Goal: Task Accomplishment & Management: Complete application form

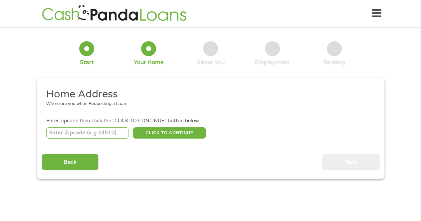
click at [73, 134] on input "number" at bounding box center [87, 132] width 82 height 11
type input "19142"
click at [170, 133] on button "CLICK TO CONTINUE" at bounding box center [169, 132] width 73 height 11
type input "19142"
type input "[GEOGRAPHIC_DATA]"
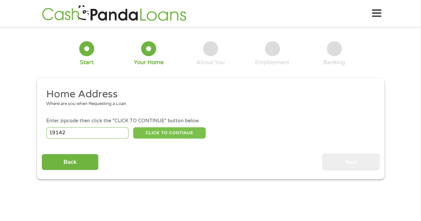
select select "[US_STATE]"
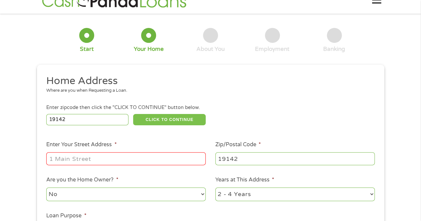
scroll to position [33, 0]
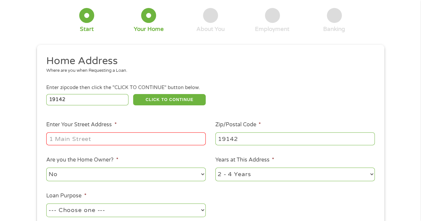
click at [85, 139] on input "Enter Your Street Address *" at bounding box center [125, 138] width 159 height 13
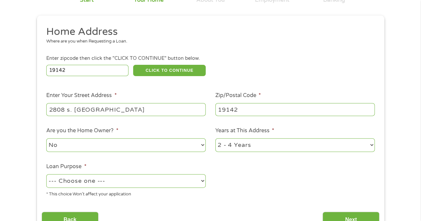
scroll to position [100, 0]
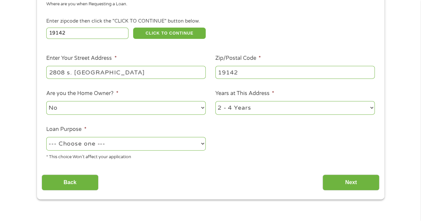
type input "2808 s. [GEOGRAPHIC_DATA]"
click at [202, 143] on select "--- Choose one --- Pay Bills Debt Consolidation Home Improvement Major Purchase…" at bounding box center [125, 144] width 159 height 14
select select "medicalexpenses"
click at [46, 137] on select "--- Choose one --- Pay Bills Debt Consolidation Home Improvement Major Purchase…" at bounding box center [125, 144] width 159 height 14
click at [370, 106] on select "1 Year or less 1 - 2 Years 2 - 4 Years Over 4 Years" at bounding box center [294, 108] width 159 height 14
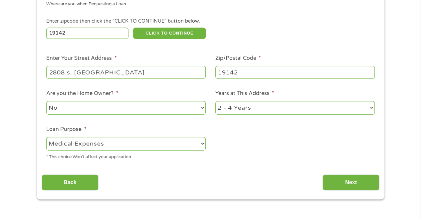
select select "60months"
click at [215, 102] on select "1 Year or less 1 - 2 Years 2 - 4 Years Over 4 Years" at bounding box center [294, 108] width 159 height 14
click at [346, 185] on input "Next" at bounding box center [350, 183] width 57 height 16
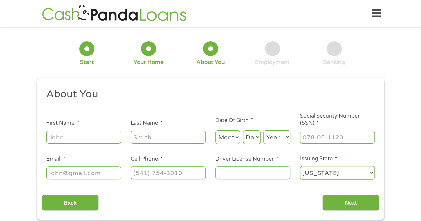
scroll to position [0, 0]
click at [77, 140] on input "First Name *" at bounding box center [83, 137] width 75 height 13
type input "Gyleen"
click at [150, 141] on input "Last Name *" at bounding box center [168, 137] width 75 height 13
type input "[PERSON_NAME]"
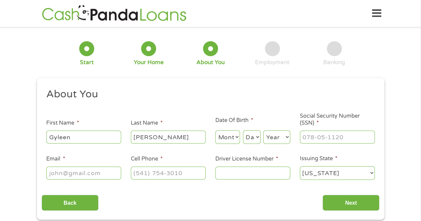
click at [238, 137] on select "Month 1 2 3 4 5 6 7 8 9 10 11 12" at bounding box center [227, 137] width 25 height 14
select select "10"
click at [215, 131] on select "Month 1 2 3 4 5 6 7 8 9 10 11 12" at bounding box center [227, 137] width 25 height 14
click at [258, 139] on select "Day 1 2 3 4 5 6 7 8 9 10 11 12 13 14 15 16 17 18 19 20 21 22 23 24 25 26 27 28 …" at bounding box center [252, 137] width 18 height 14
select select "28"
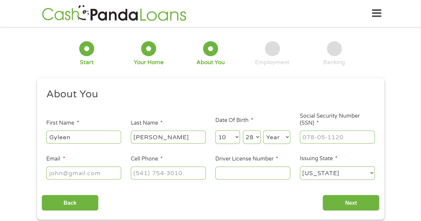
click at [243, 131] on select "Day 1 2 3 4 5 6 7 8 9 10 11 12 13 14 15 16 17 18 19 20 21 22 23 24 25 26 27 28 …" at bounding box center [252, 137] width 18 height 14
click at [286, 138] on select "Year [DATE] 2006 2005 2004 2003 2002 2001 2000 1999 1998 1997 1996 1995 1994 19…" at bounding box center [276, 137] width 27 height 14
select select "1974"
click at [263, 131] on select "Year [DATE] 2006 2005 2004 2003 2002 2001 2000 1999 1998 1997 1996 1995 1994 19…" at bounding box center [276, 137] width 27 height 14
click at [337, 139] on input "___-__-____" at bounding box center [337, 137] width 75 height 13
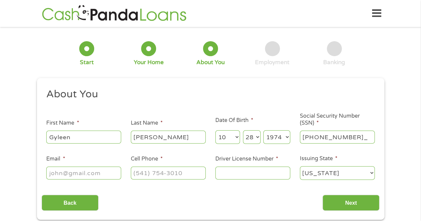
type input "196-56-6023"
click at [49, 174] on input "Email *" at bounding box center [83, 173] width 75 height 13
type input "[EMAIL_ADDRESS][DOMAIN_NAME]"
click at [144, 173] on input "(___) ___-____" at bounding box center [168, 173] width 75 height 13
type input "[PHONE_NUMBER]"
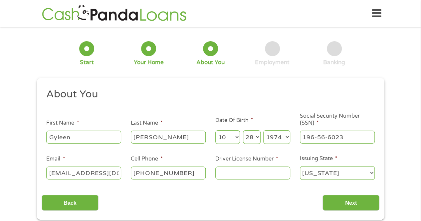
click at [226, 173] on input "Driver License Number *" at bounding box center [252, 173] width 75 height 13
type input "23500139"
click at [352, 201] on input "Next" at bounding box center [350, 203] width 57 height 16
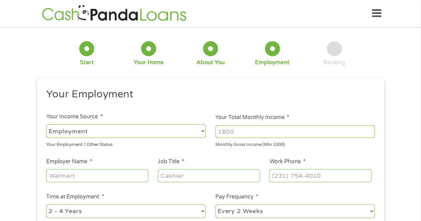
click at [275, 130] on input "Your Total Monthly Income *" at bounding box center [294, 131] width 159 height 13
type input "3000"
click at [93, 175] on input "Employer Name *" at bounding box center [97, 175] width 102 height 13
type input "Developmental Enterprises Corporation"
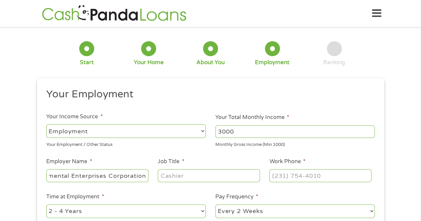
scroll to position [0, 0]
click at [172, 178] on input "Job Title *" at bounding box center [209, 175] width 102 height 13
type input "Program Director"
click at [285, 174] on input "(___) ___-____" at bounding box center [320, 175] width 102 height 13
type input "[PHONE_NUMBER]"
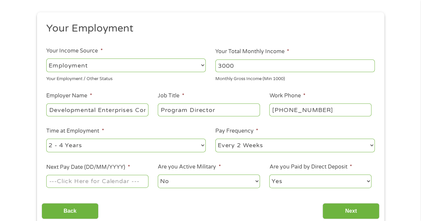
scroll to position [67, 0]
click at [115, 182] on input "Next Pay Date (DD/MM/YYYY) *" at bounding box center [97, 180] width 102 height 13
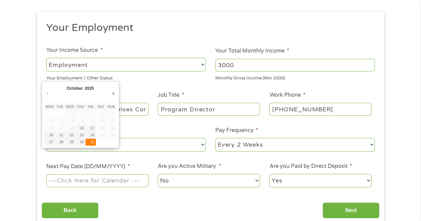
type input "[DATE]"
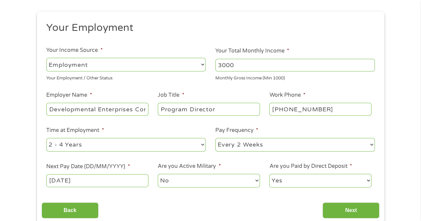
scroll to position [100, 0]
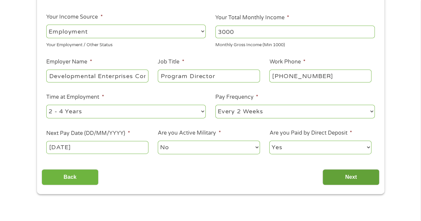
click at [371, 177] on input "Next" at bounding box center [350, 177] width 57 height 16
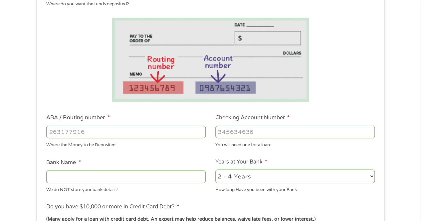
click at [370, 176] on select "2 - 4 Years 6 - 12 Months 1 - 2 Years Over 4 Years" at bounding box center [294, 177] width 159 height 14
select select "60months"
click at [215, 170] on select "2 - 4 Years 6 - 12 Months 1 - 2 Years Over 4 Years" at bounding box center [294, 177] width 159 height 14
click at [84, 179] on input "Bank Name *" at bounding box center [125, 176] width 159 height 13
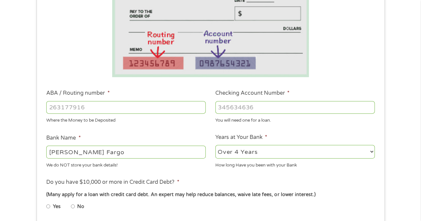
scroll to position [166, 0]
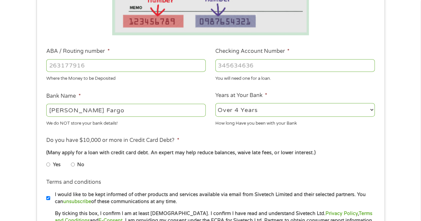
type input "[PERSON_NAME] Fargo"
click at [73, 163] on input "No" at bounding box center [73, 164] width 4 height 11
radio input "true"
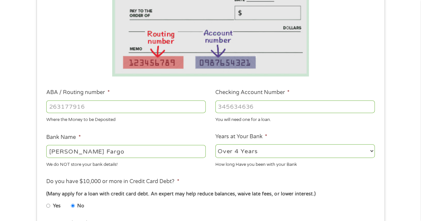
scroll to position [125, 0]
click at [165, 105] on input "ABA / Routing number *" at bounding box center [125, 107] width 159 height 13
type input "031000503"
type input "[PERSON_NAME] FARGO BANK"
type input "031000503"
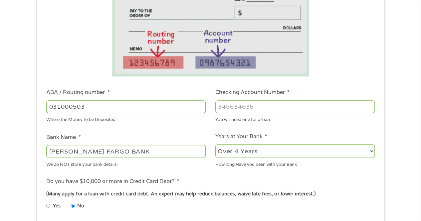
click at [248, 109] on input "Checking Account Number *" at bounding box center [294, 107] width 159 height 13
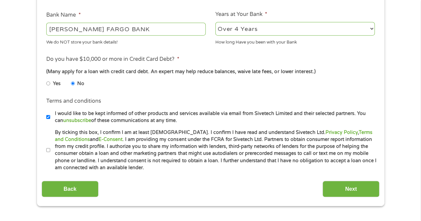
scroll to position [258, 0]
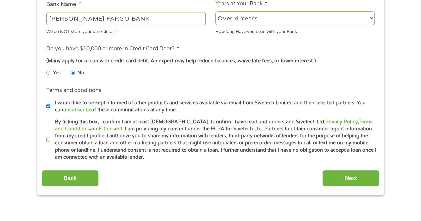
type input "9151677201"
click at [49, 139] on input "By ticking this box, I confirm I am at least [DEMOGRAPHIC_DATA]. I confirm I ha…" at bounding box center [48, 139] width 4 height 11
checkbox input "true"
click at [357, 178] on input "Next" at bounding box center [350, 178] width 57 height 16
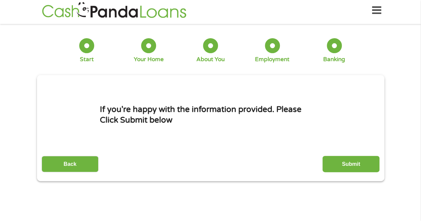
scroll to position [0, 0]
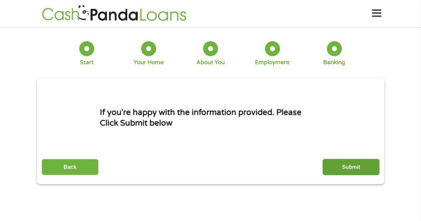
click at [352, 168] on input "Submit" at bounding box center [350, 167] width 57 height 16
